Goal: Find specific page/section

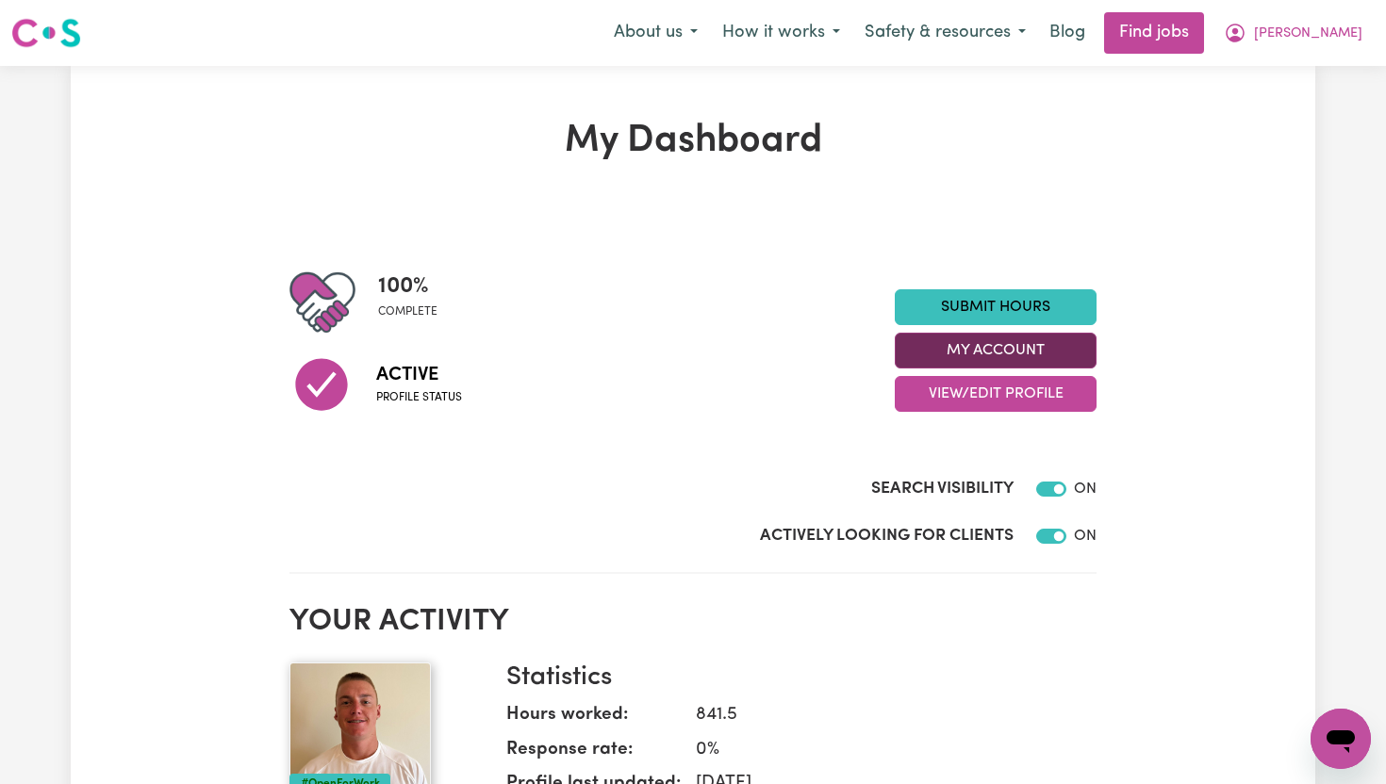
click at [1059, 349] on button "My Account" at bounding box center [996, 351] width 202 height 36
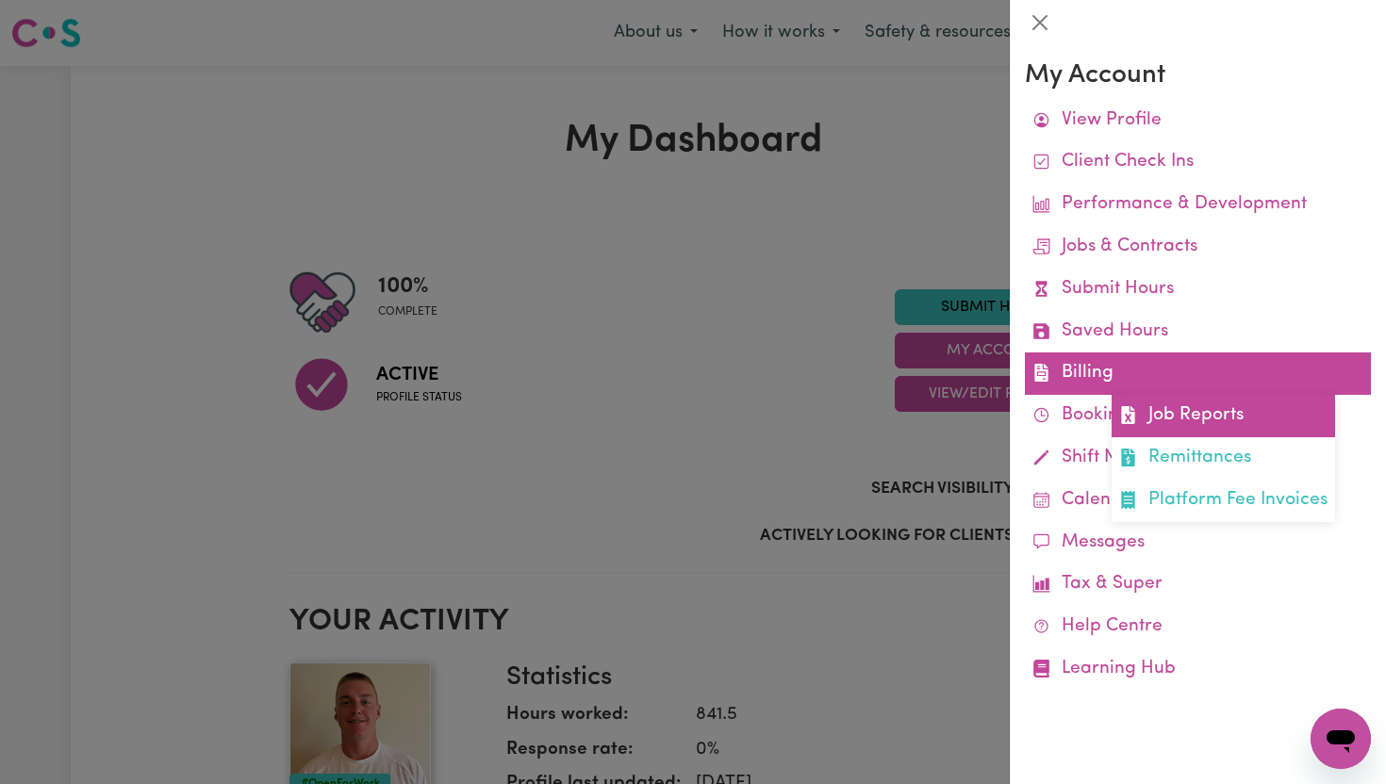
click at [1244, 414] on link "Job Reports" at bounding box center [1222, 416] width 223 height 42
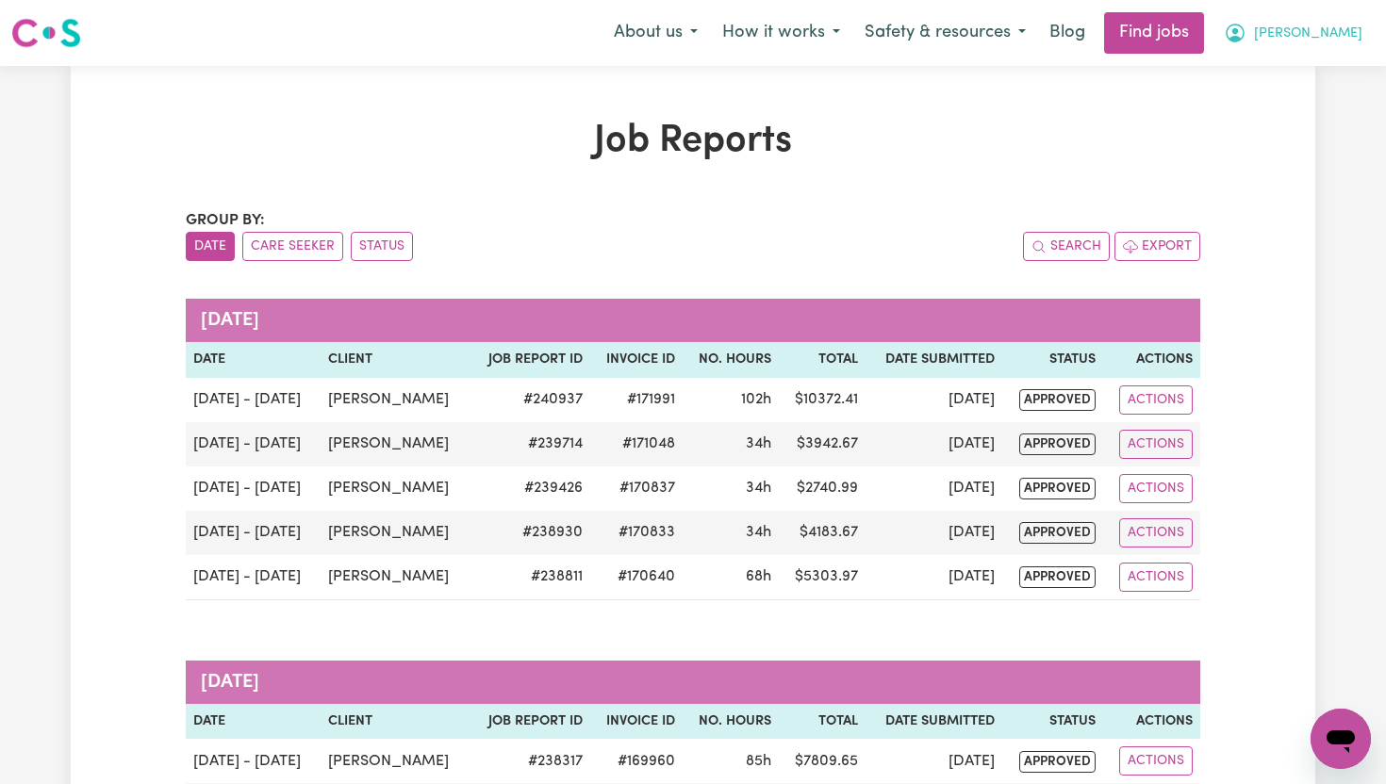
click at [1367, 42] on button "[PERSON_NAME]" at bounding box center [1292, 33] width 163 height 40
click at [1308, 103] on link "My Dashboard" at bounding box center [1298, 108] width 149 height 36
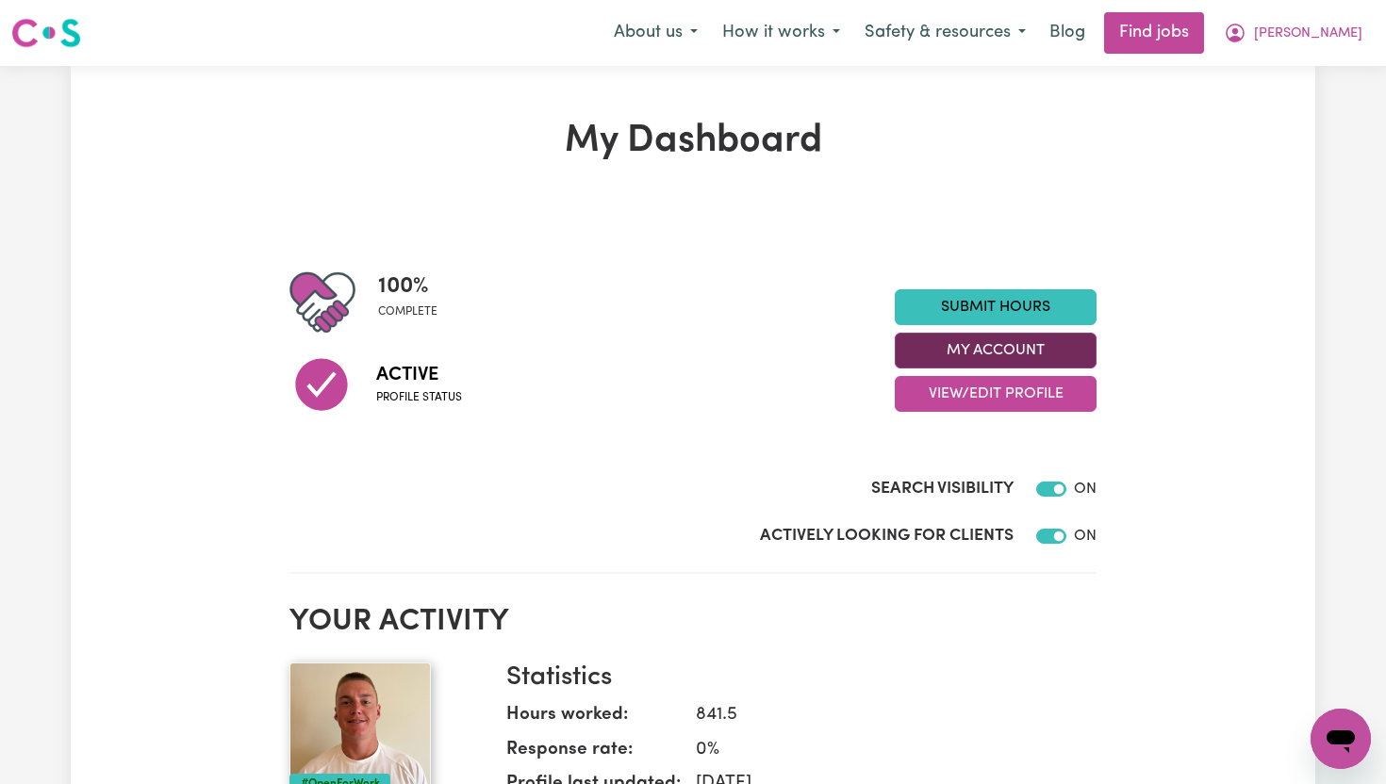
click at [1076, 350] on button "My Account" at bounding box center [996, 351] width 202 height 36
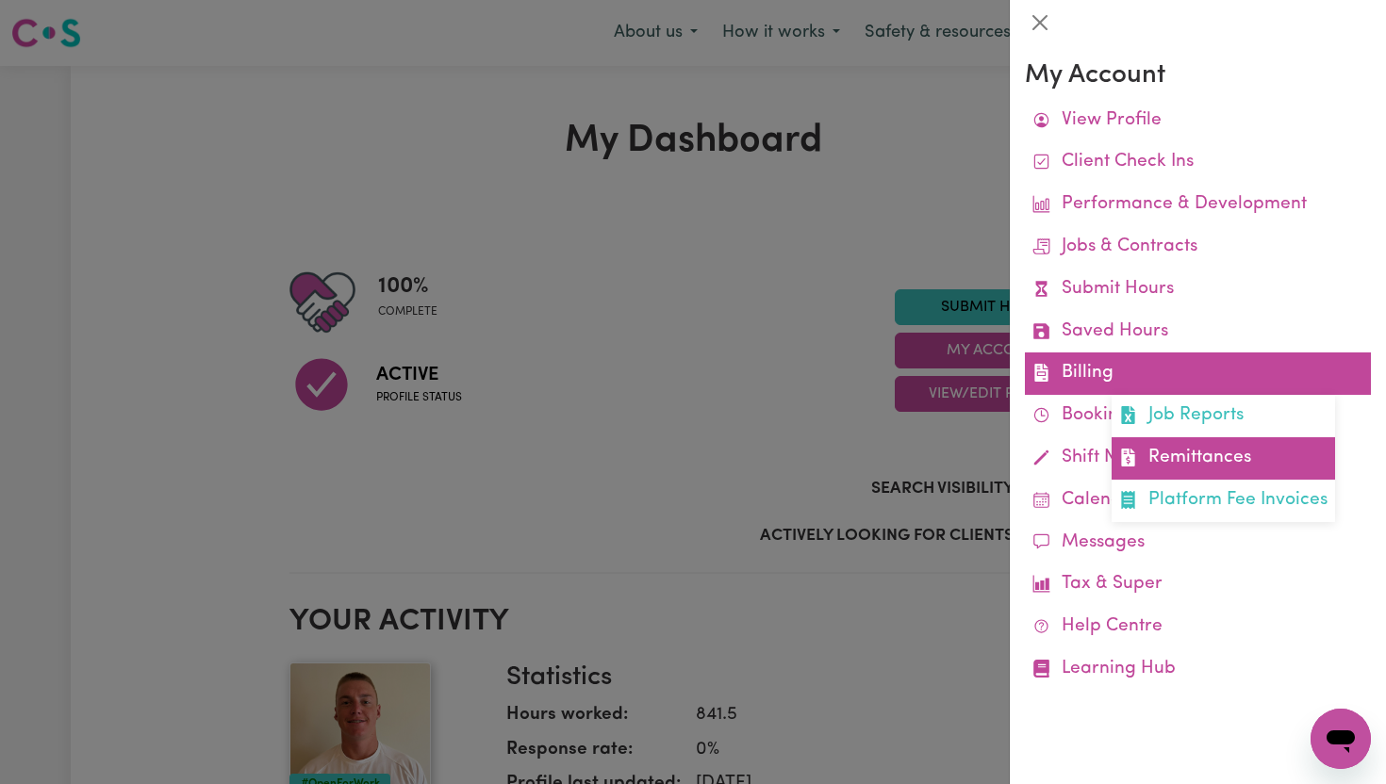
click at [1173, 464] on link "Remittances" at bounding box center [1222, 458] width 223 height 42
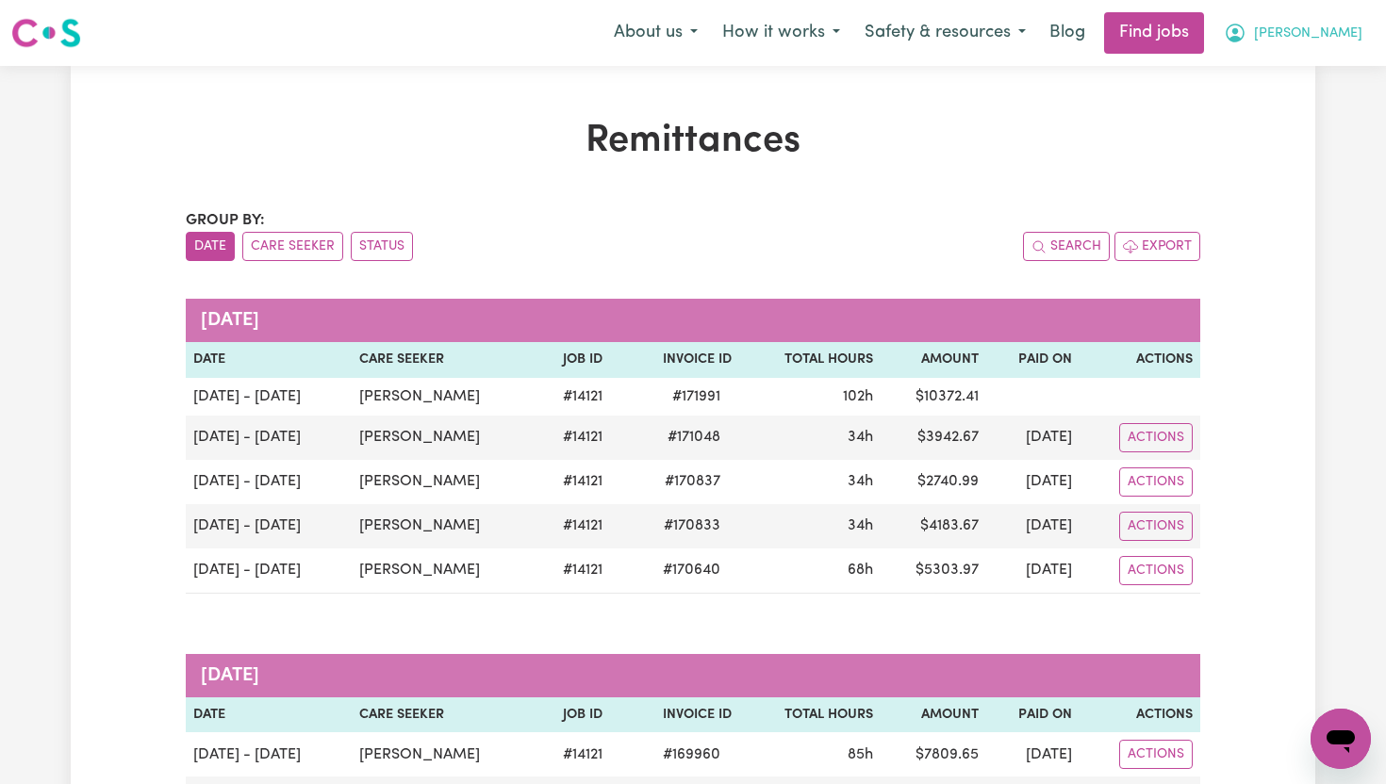
click at [1354, 24] on span "[PERSON_NAME]" at bounding box center [1308, 34] width 108 height 21
